Goal: Information Seeking & Learning: Find specific fact

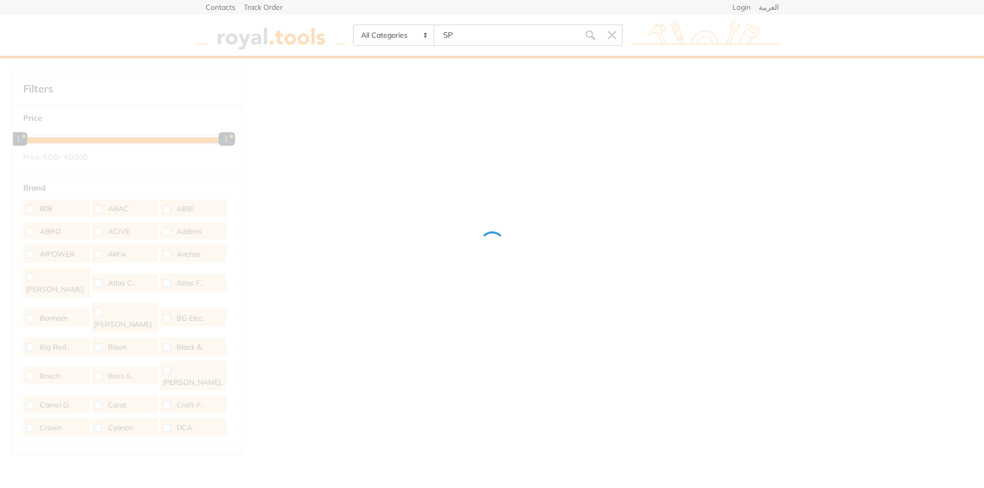
type input "SPR"
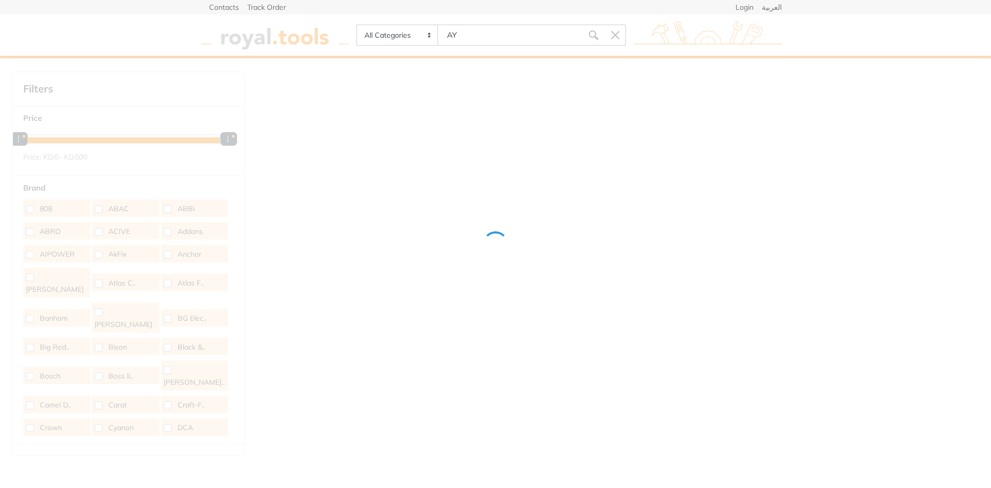
type input "AY"
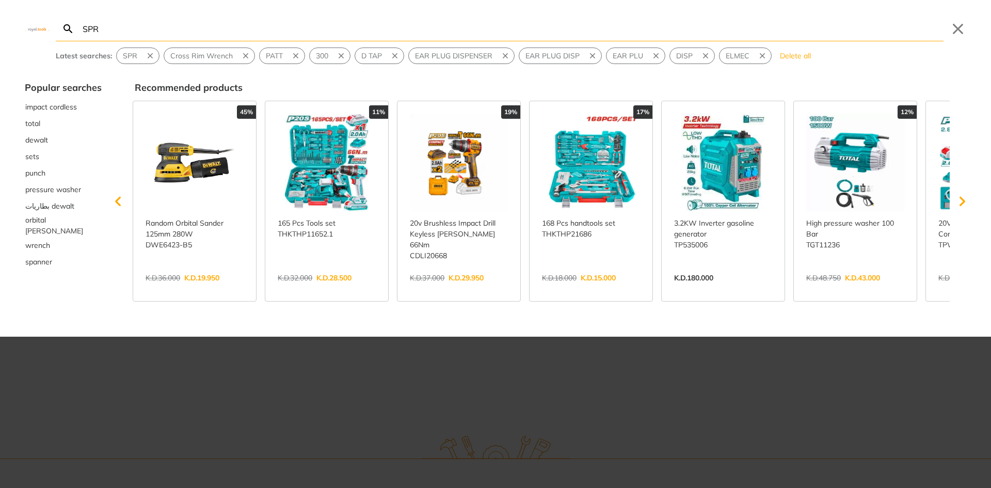
click at [167, 32] on input "SPR" at bounding box center [512, 29] width 863 height 24
type input "SPRA"
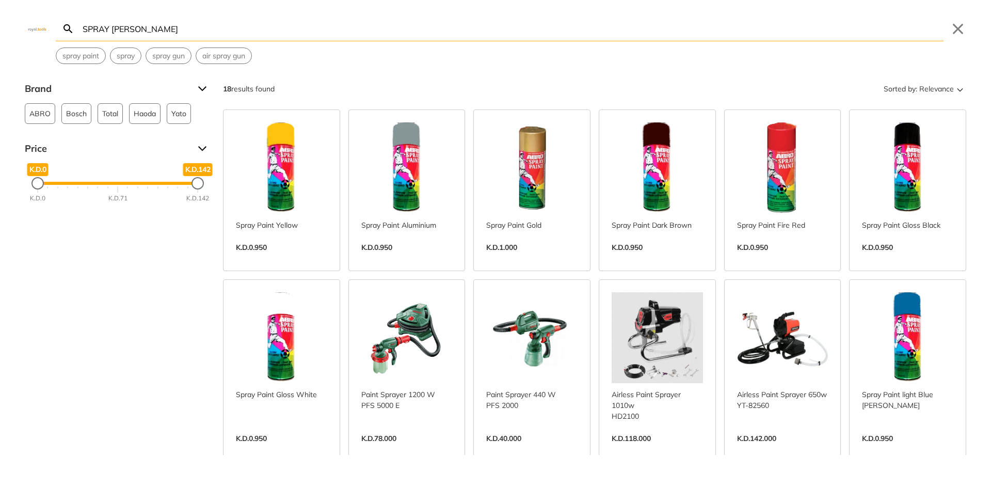
type input "SPRAY [PERSON_NAME]"
